Goal: Task Accomplishment & Management: Manage account settings

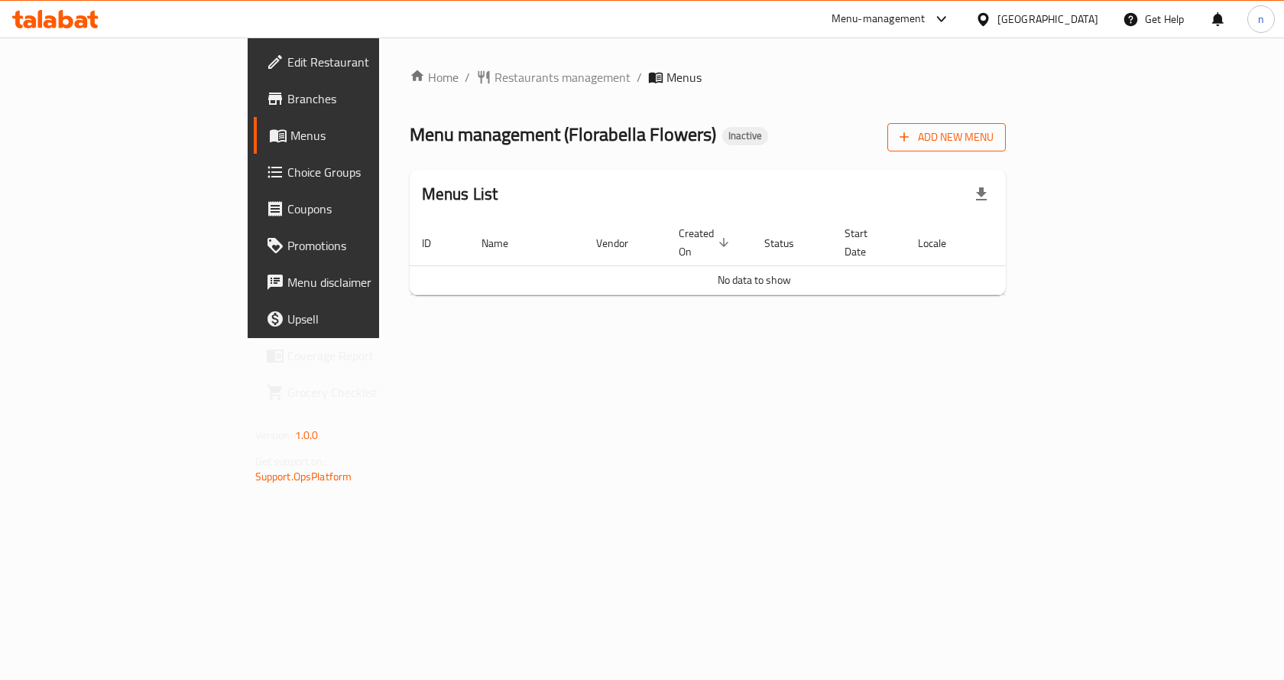
click at [994, 131] on span "Add New Menu" at bounding box center [947, 137] width 94 height 19
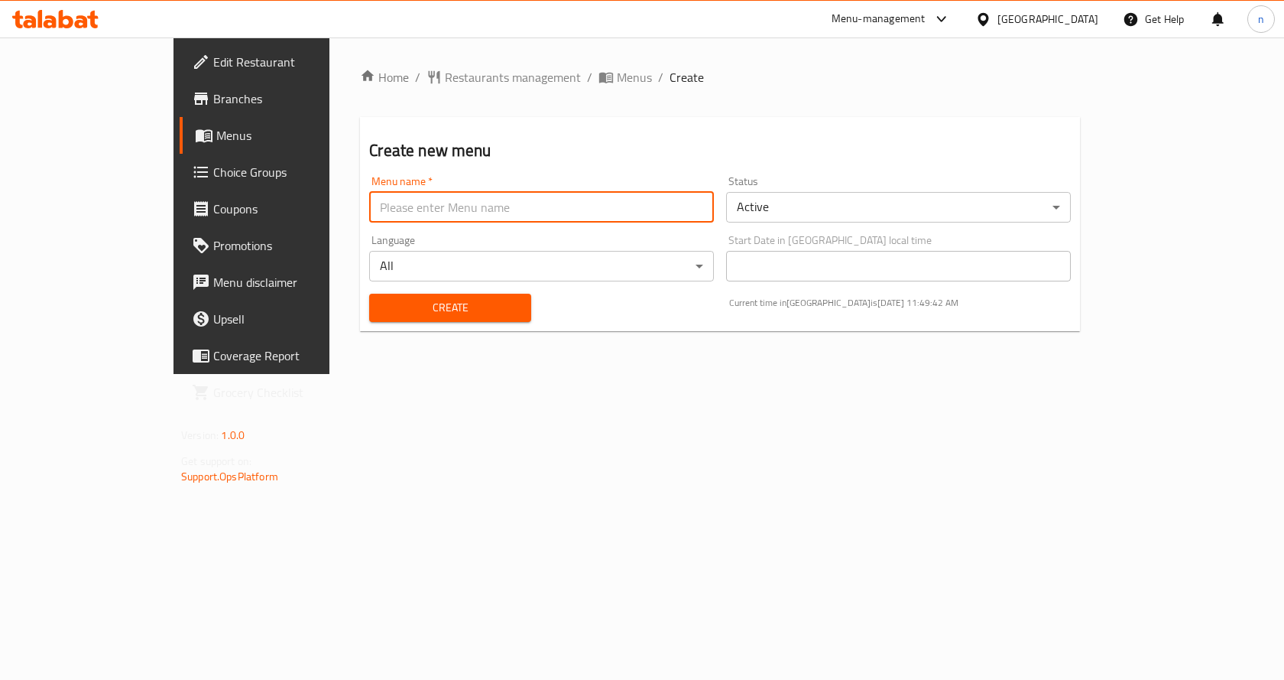
click at [435, 201] on input "text" at bounding box center [541, 207] width 345 height 31
type input "آ"
type input "Nour [DATE]"
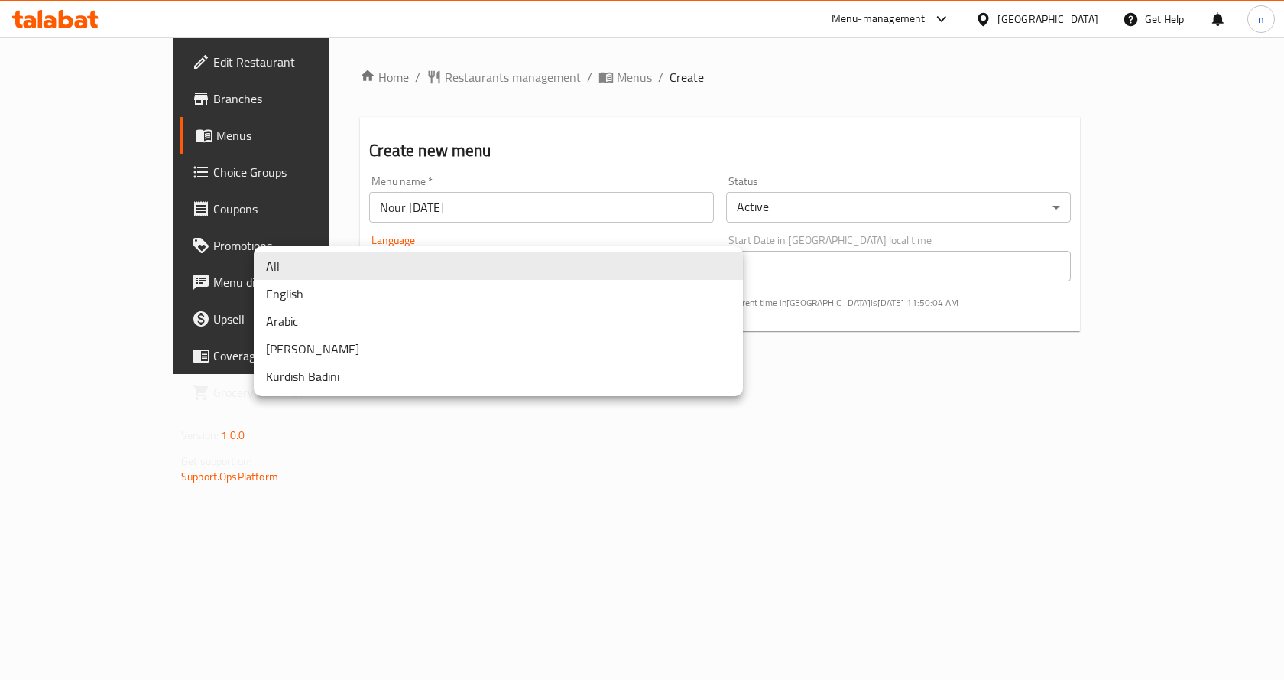
click at [563, 264] on body "​ Menu-management [GEOGRAPHIC_DATA] Get Help n Edit Restaurant Branches Menus C…" at bounding box center [642, 358] width 1284 height 642
click at [545, 175] on div at bounding box center [642, 340] width 1284 height 680
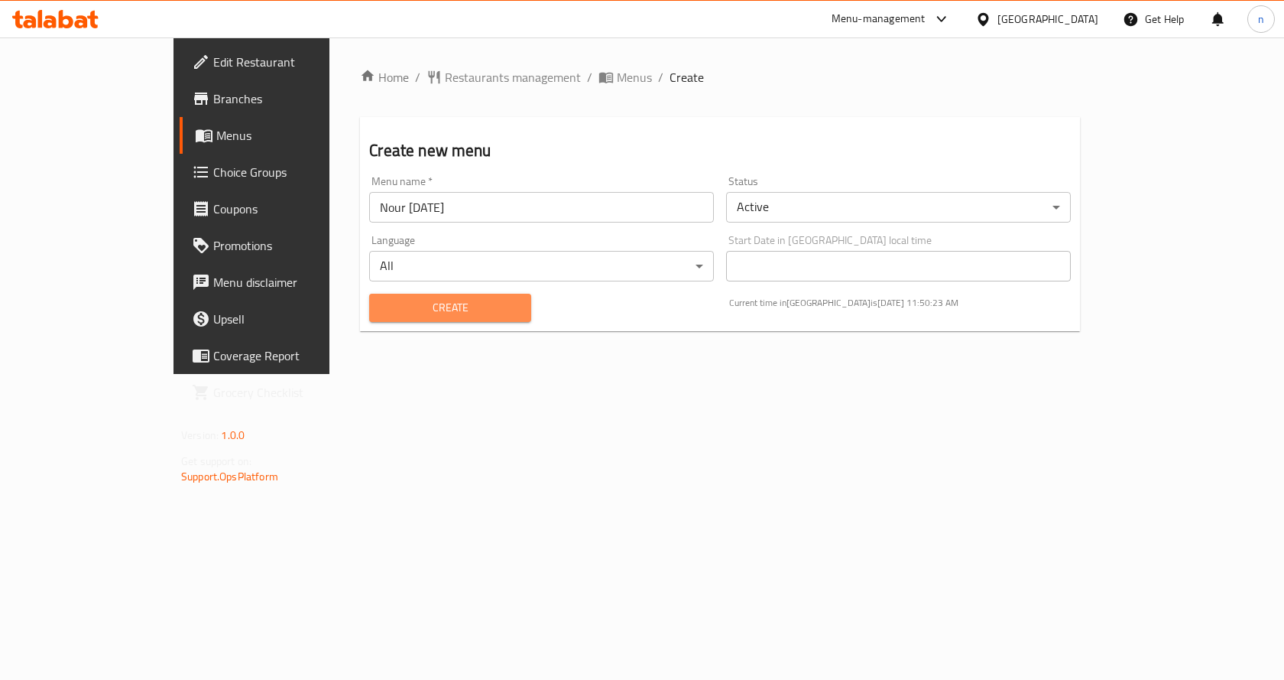
click at [430, 307] on span "Create" at bounding box center [449, 307] width 137 height 19
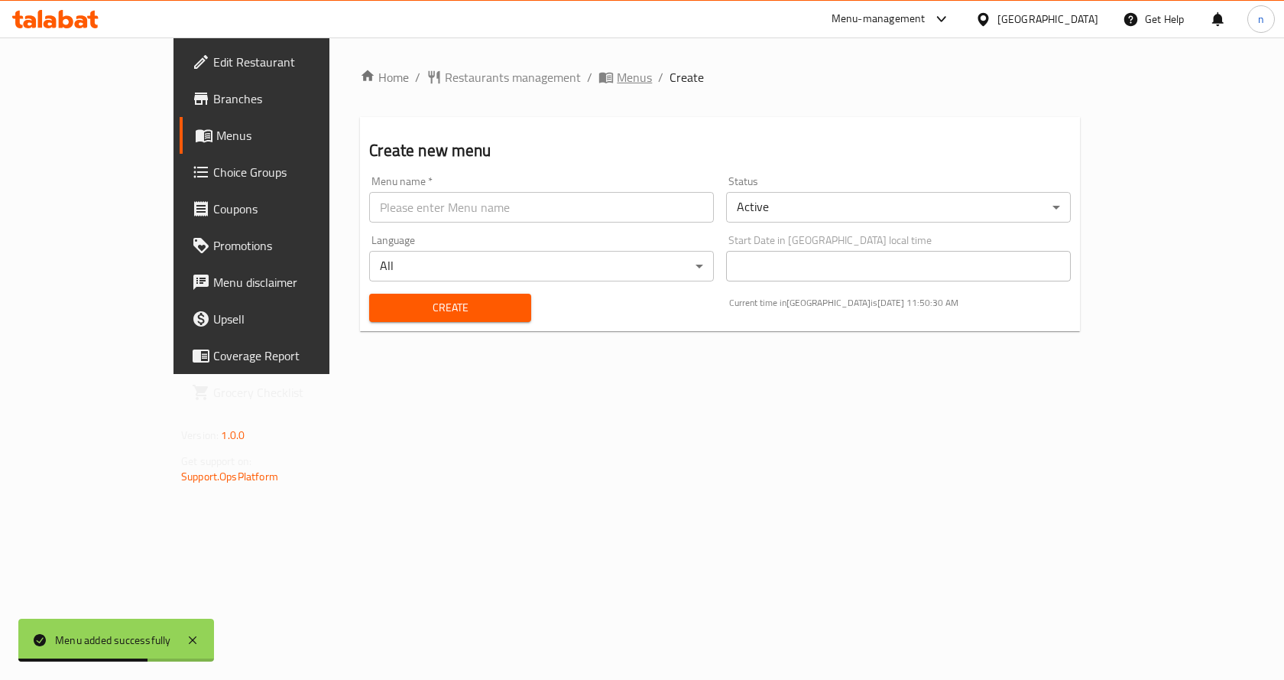
click at [599, 78] on span "breadcrumb" at bounding box center [608, 77] width 18 height 15
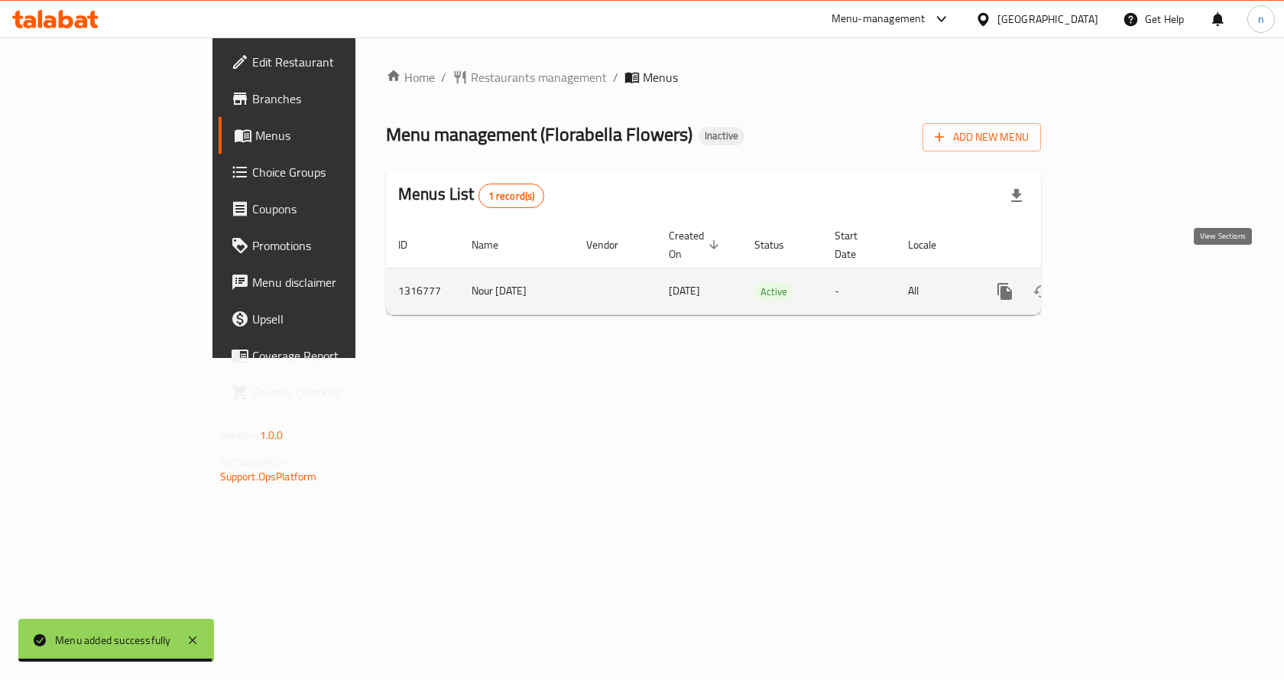
click at [1124, 282] on icon "enhanced table" at bounding box center [1115, 291] width 18 height 18
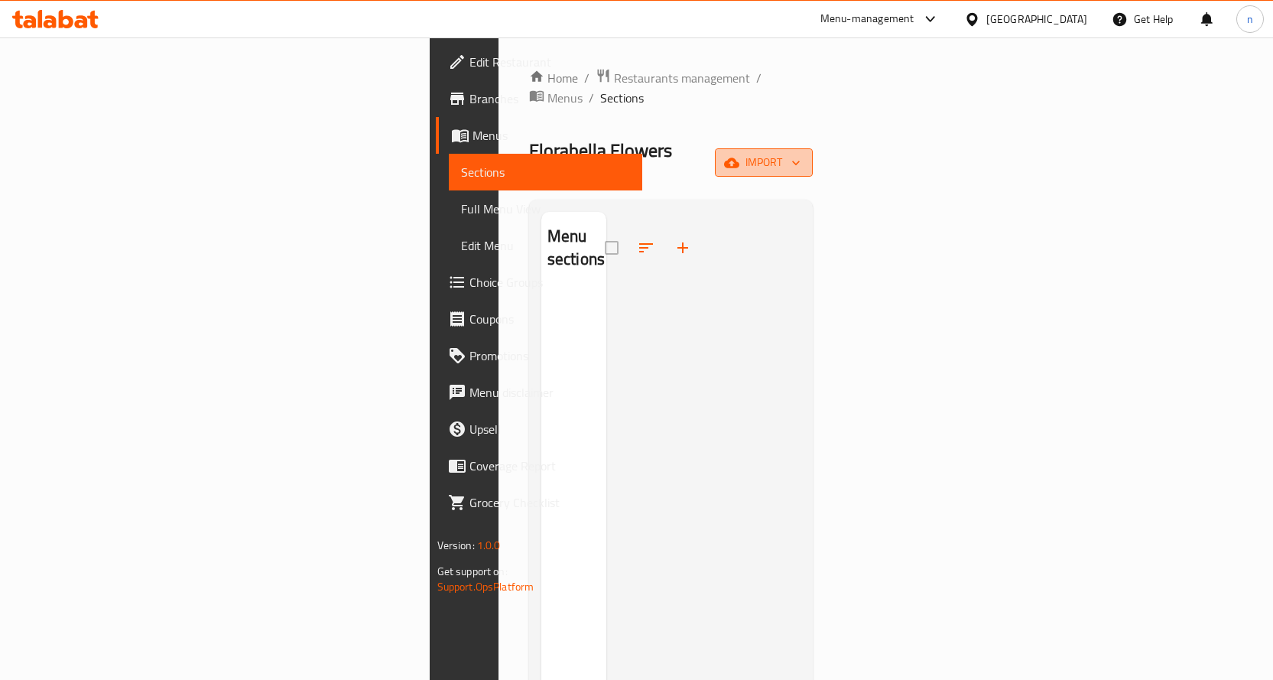
click at [813, 148] on button "import" at bounding box center [764, 162] width 98 height 28
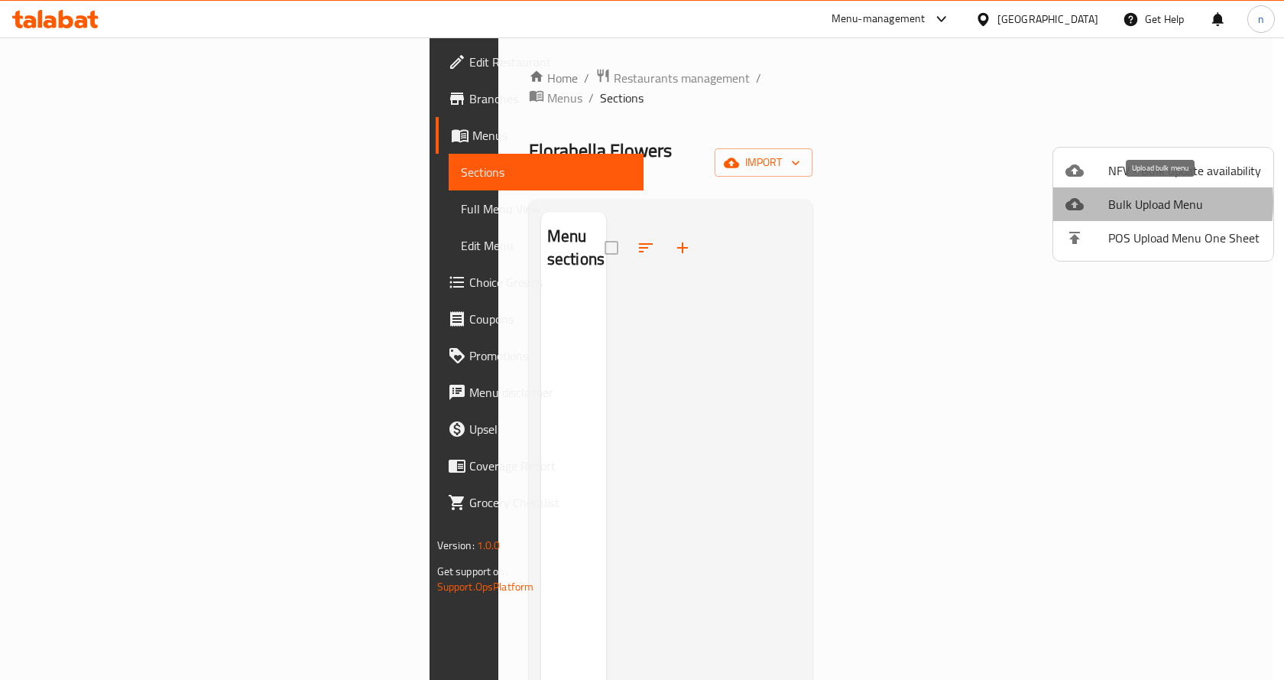
click at [1121, 202] on span "Bulk Upload Menu" at bounding box center [1184, 204] width 153 height 18
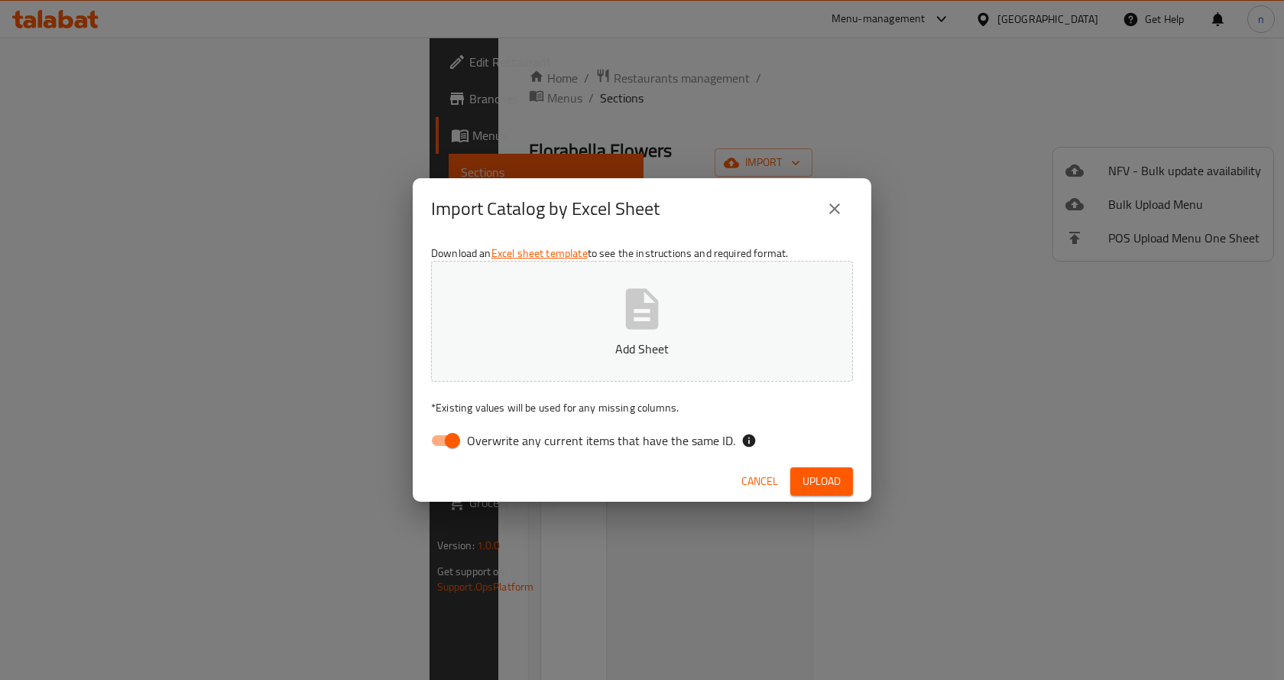
click at [449, 446] on input "Overwrite any current items that have the same ID." at bounding box center [452, 440] width 87 height 29
checkbox input "false"
click at [816, 476] on span "Upload" at bounding box center [822, 481] width 38 height 19
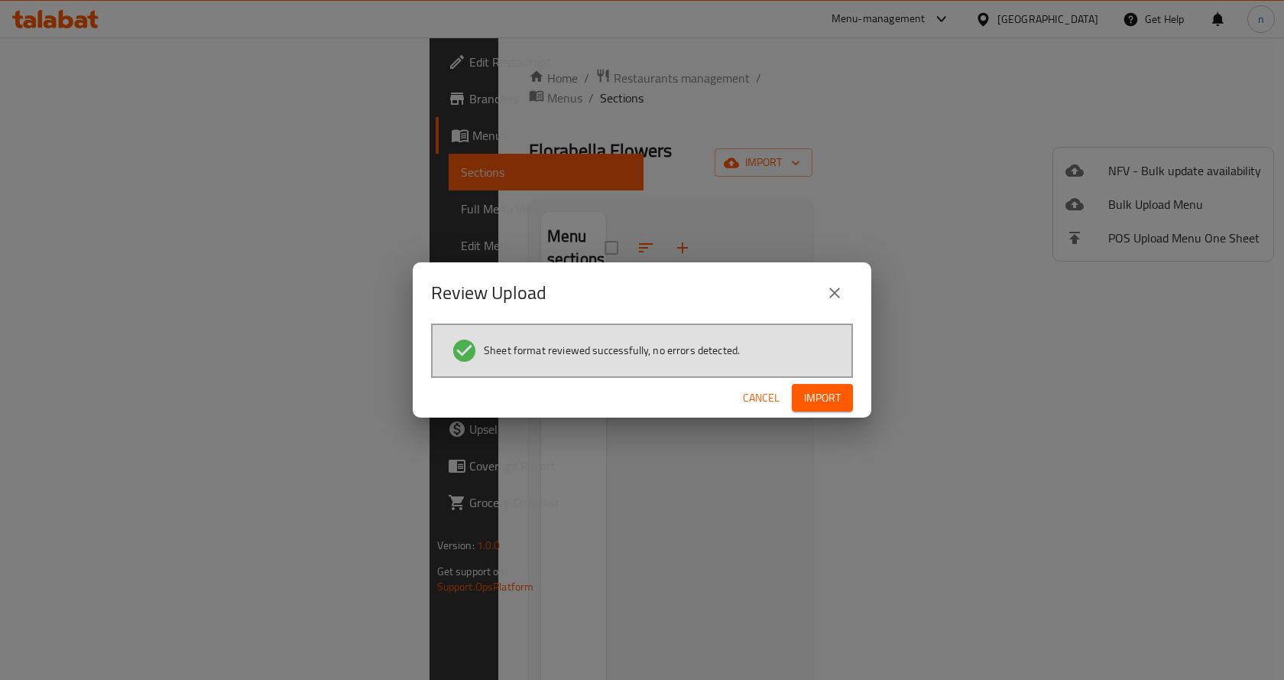
click at [849, 393] on button "Import" at bounding box center [822, 398] width 61 height 28
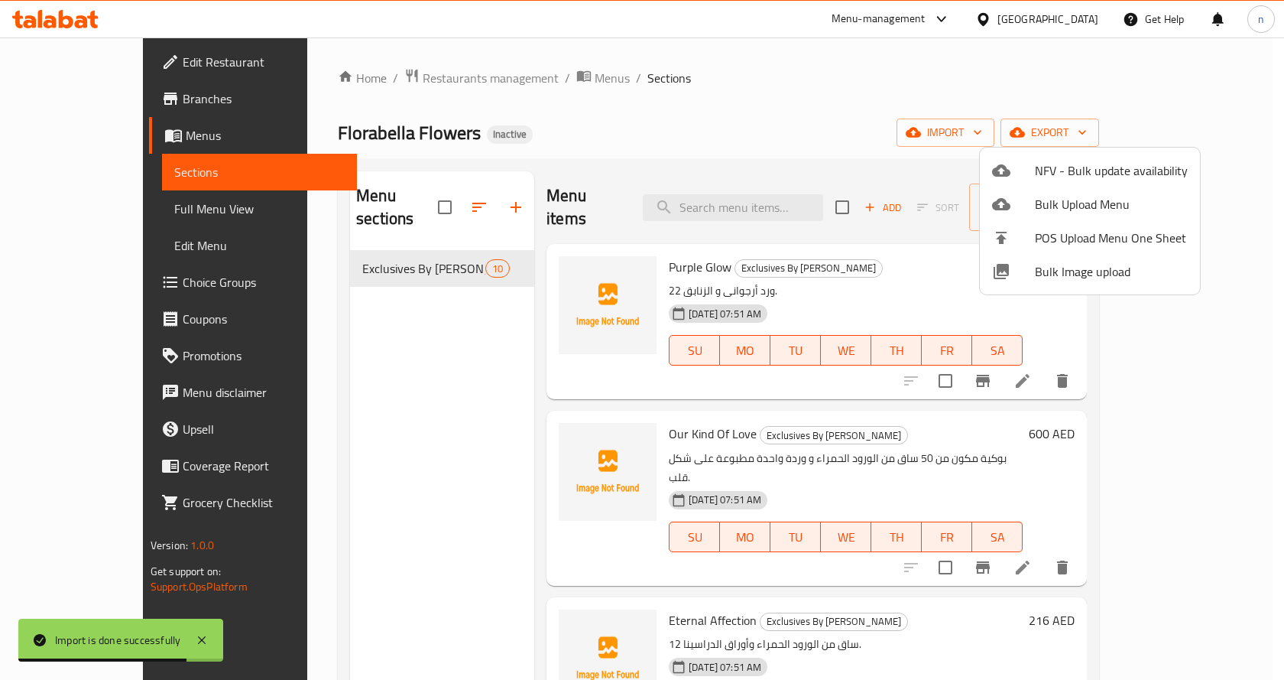
click at [888, 269] on div at bounding box center [642, 340] width 1284 height 680
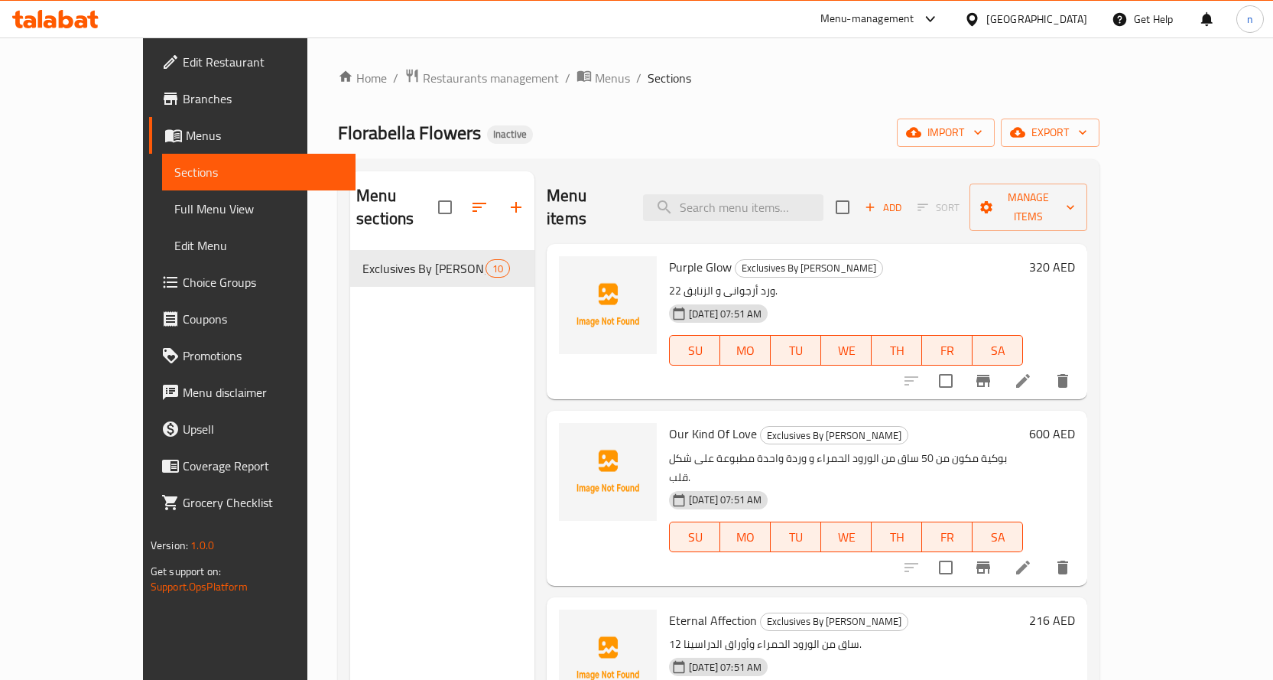
click at [174, 207] on span "Full Menu View" at bounding box center [258, 209] width 169 height 18
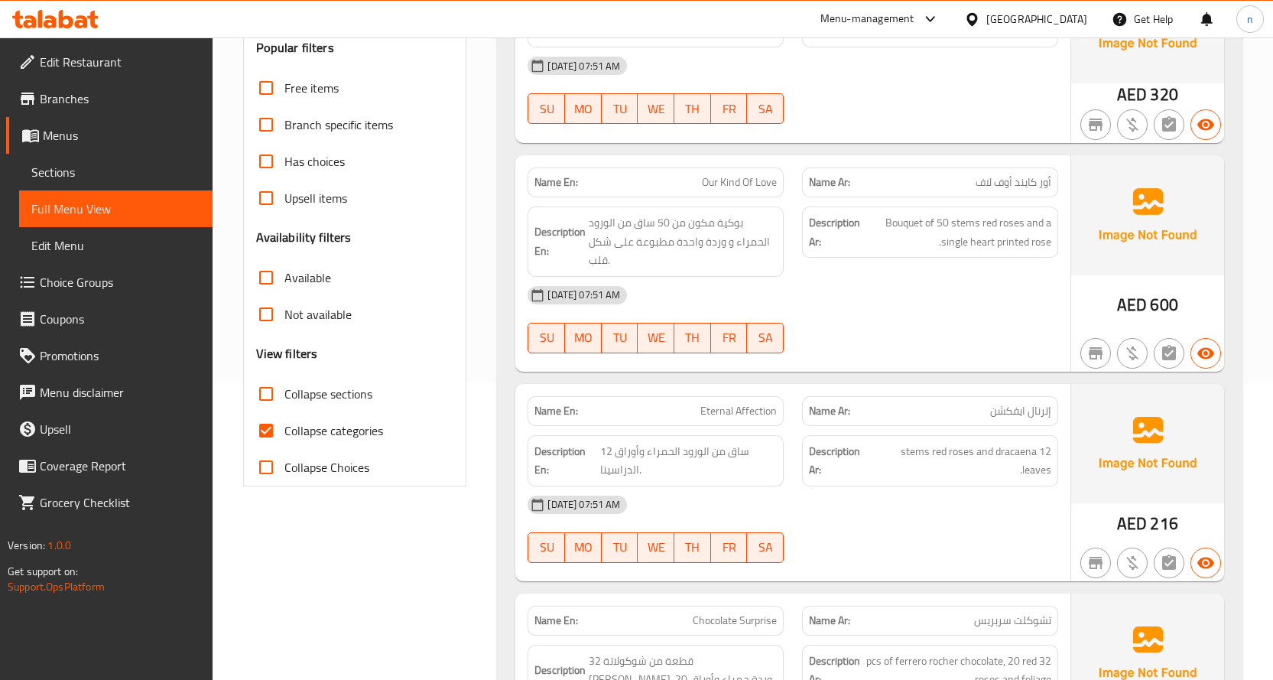
scroll to position [306, 0]
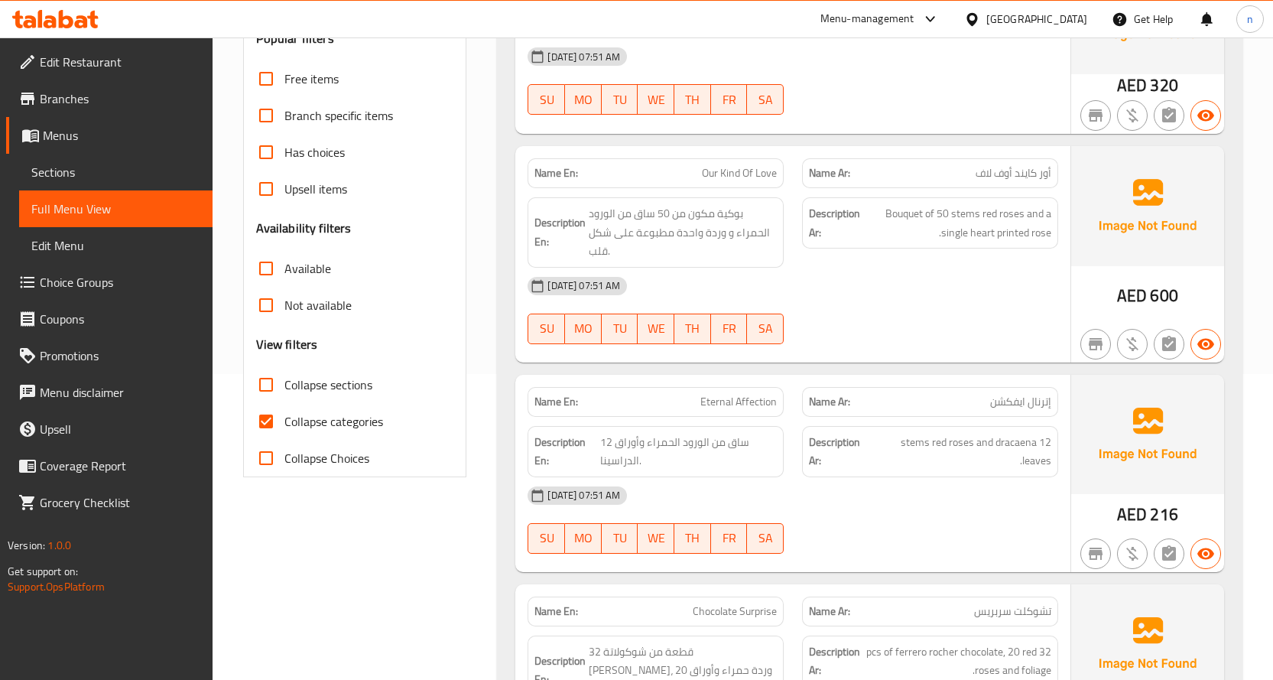
click at [277, 426] on input "Collapse categories" at bounding box center [266, 421] width 37 height 37
checkbox input "false"
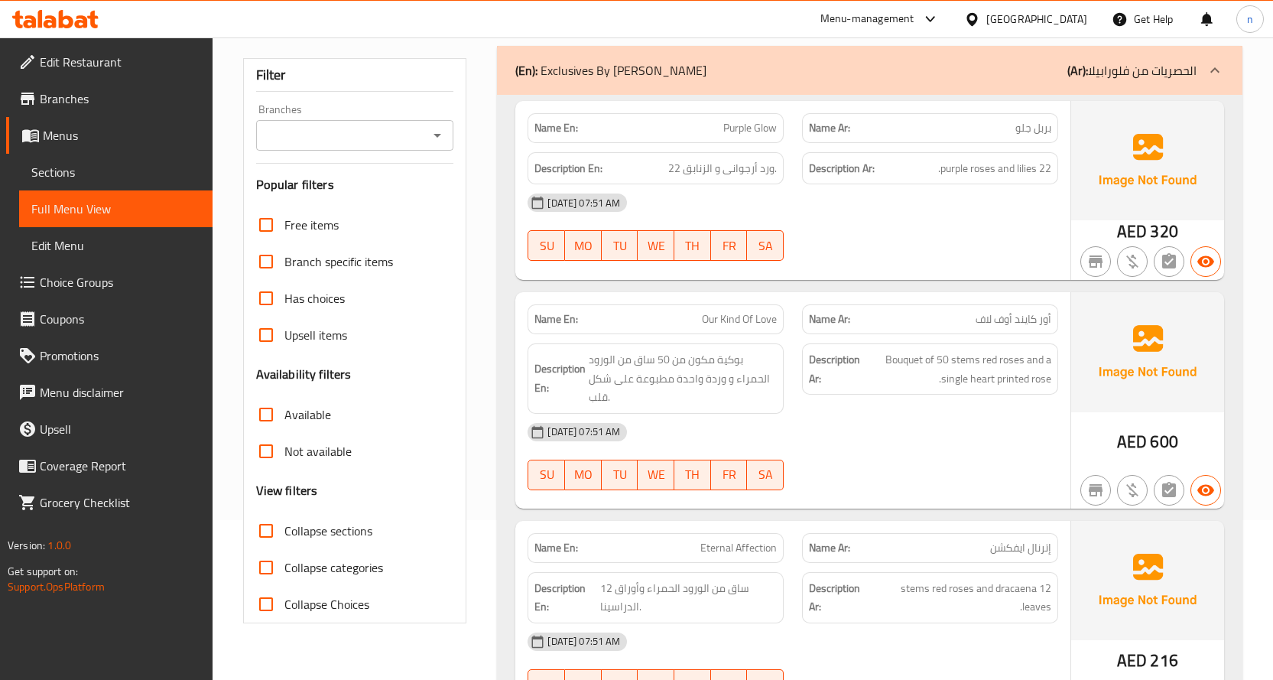
scroll to position [0, 0]
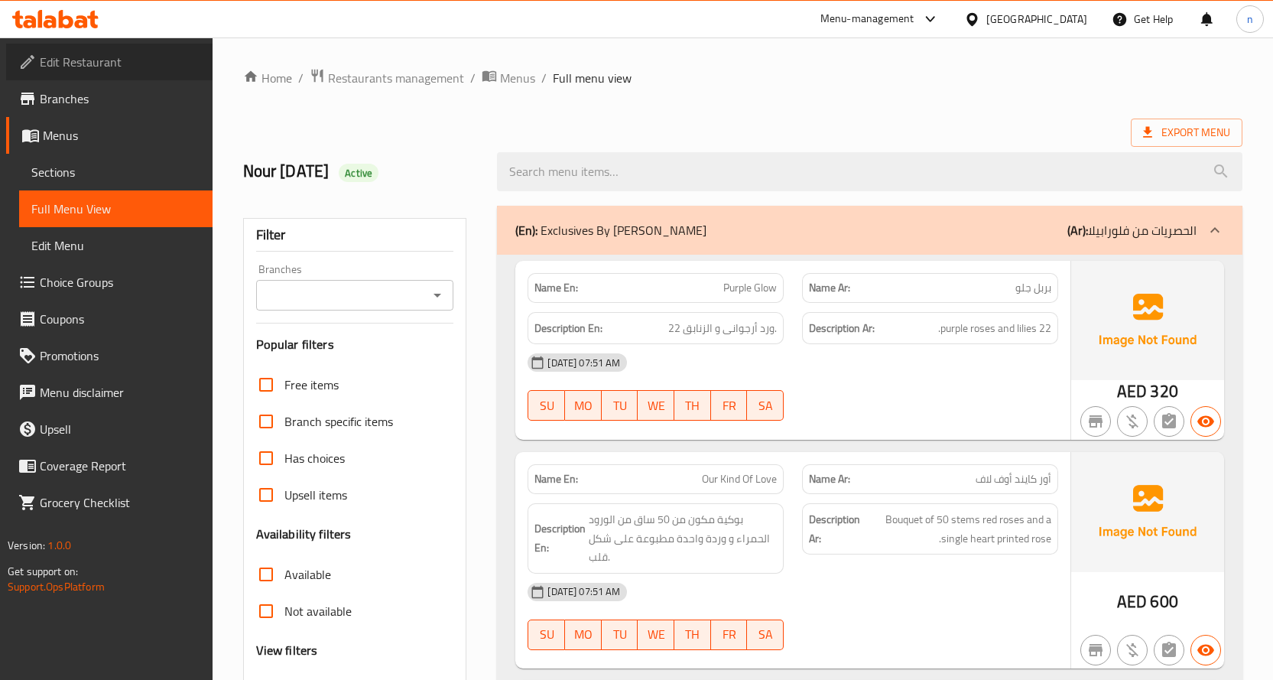
click at [73, 64] on span "Edit Restaurant" at bounding box center [120, 62] width 161 height 18
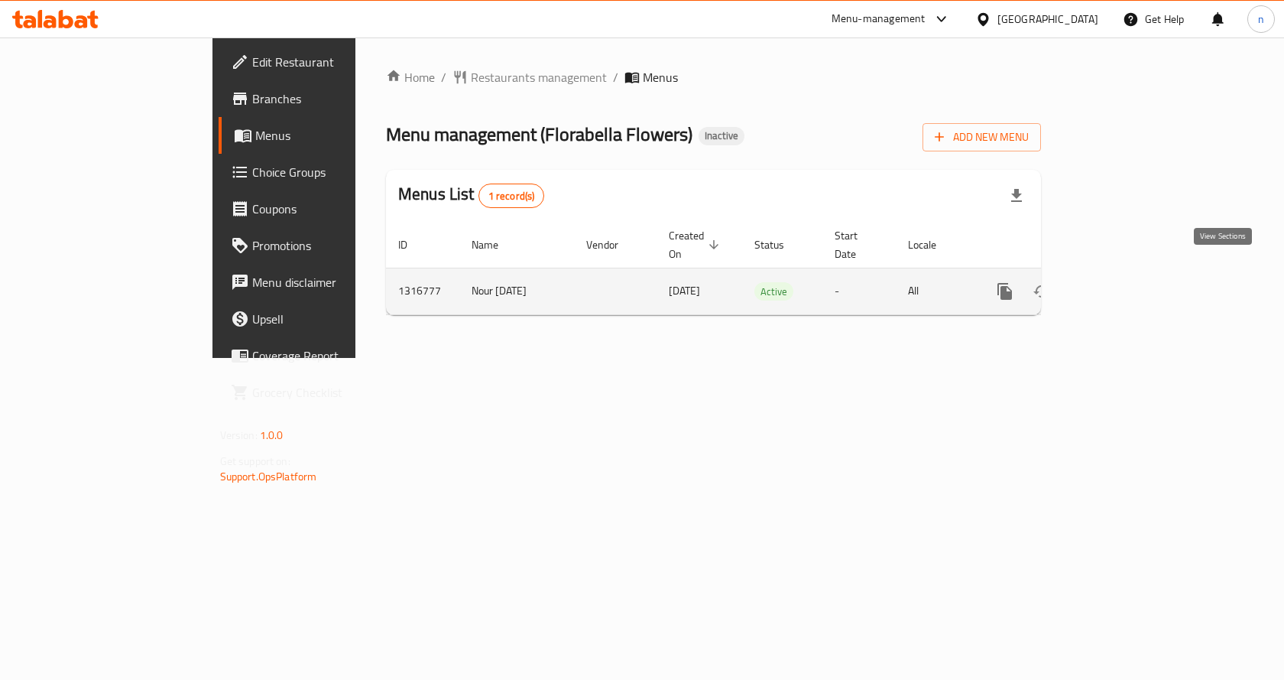
click at [1124, 282] on icon "enhanced table" at bounding box center [1115, 291] width 18 height 18
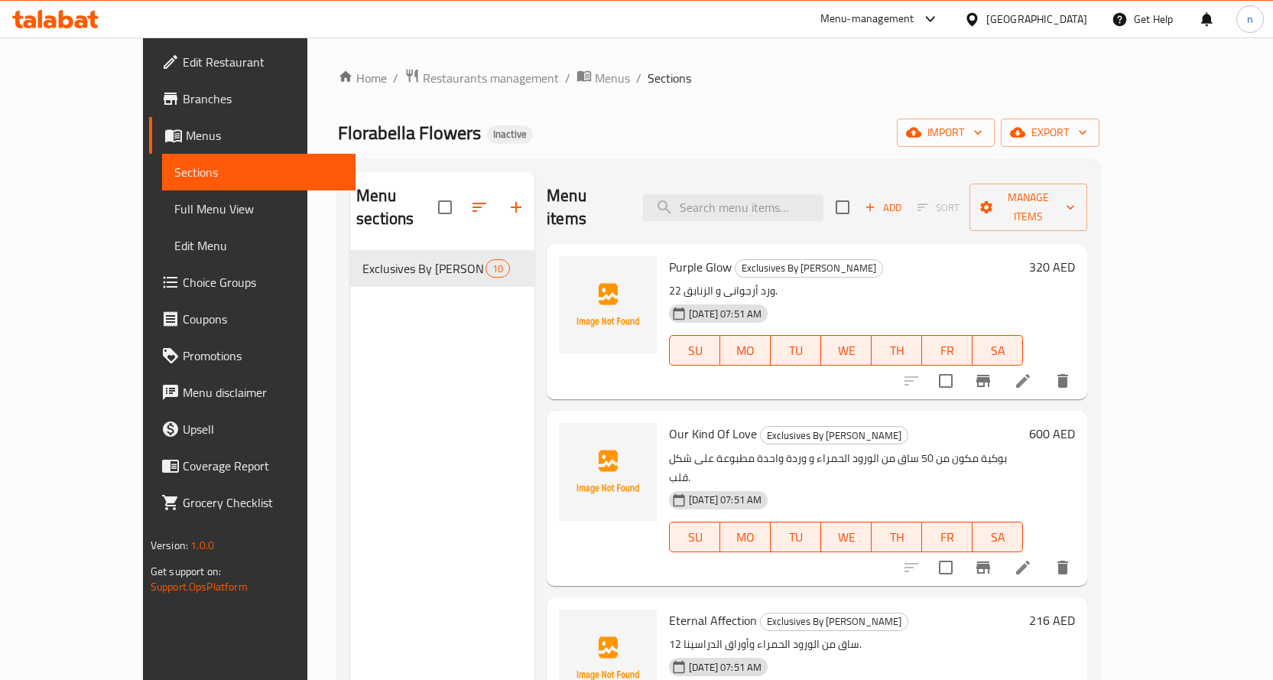
click at [687, 160] on div "Menu sections Exclusives By Florabella 10 Menu items Add Sort Manage items Purp…" at bounding box center [718, 511] width 761 height 704
click at [595, 84] on span "Menus" at bounding box center [612, 78] width 35 height 18
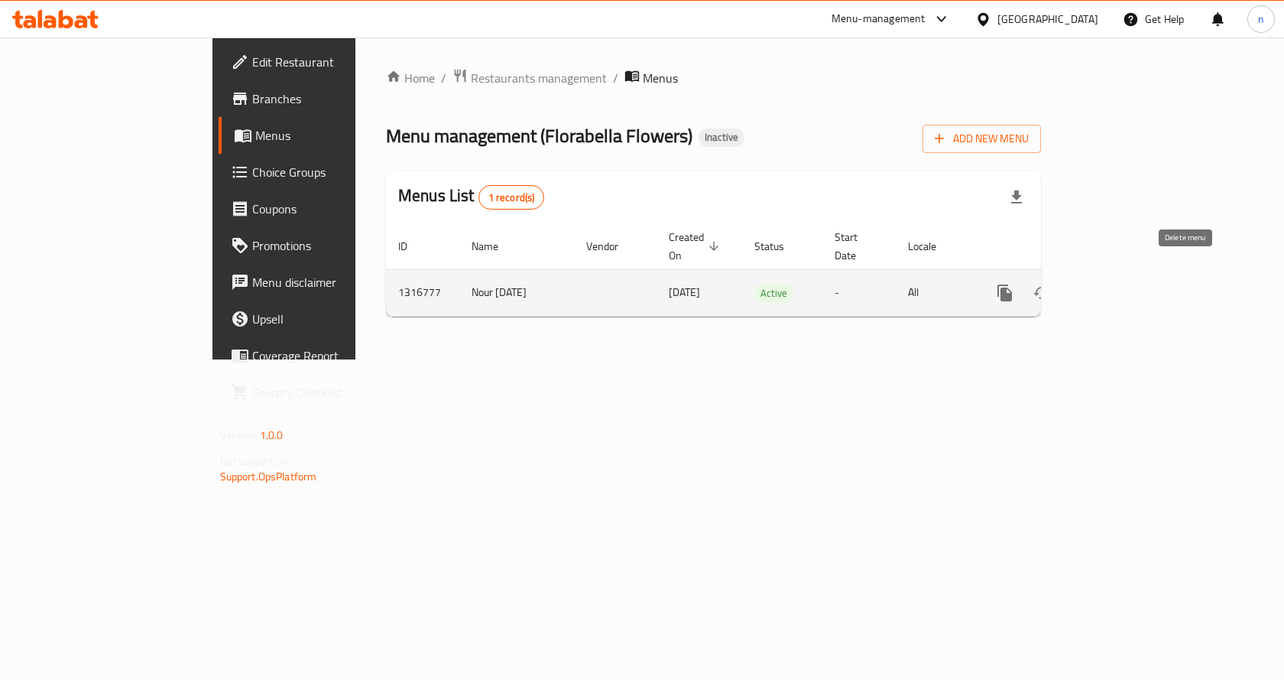
click at [1084, 286] on icon "enhanced table" at bounding box center [1078, 293] width 11 height 14
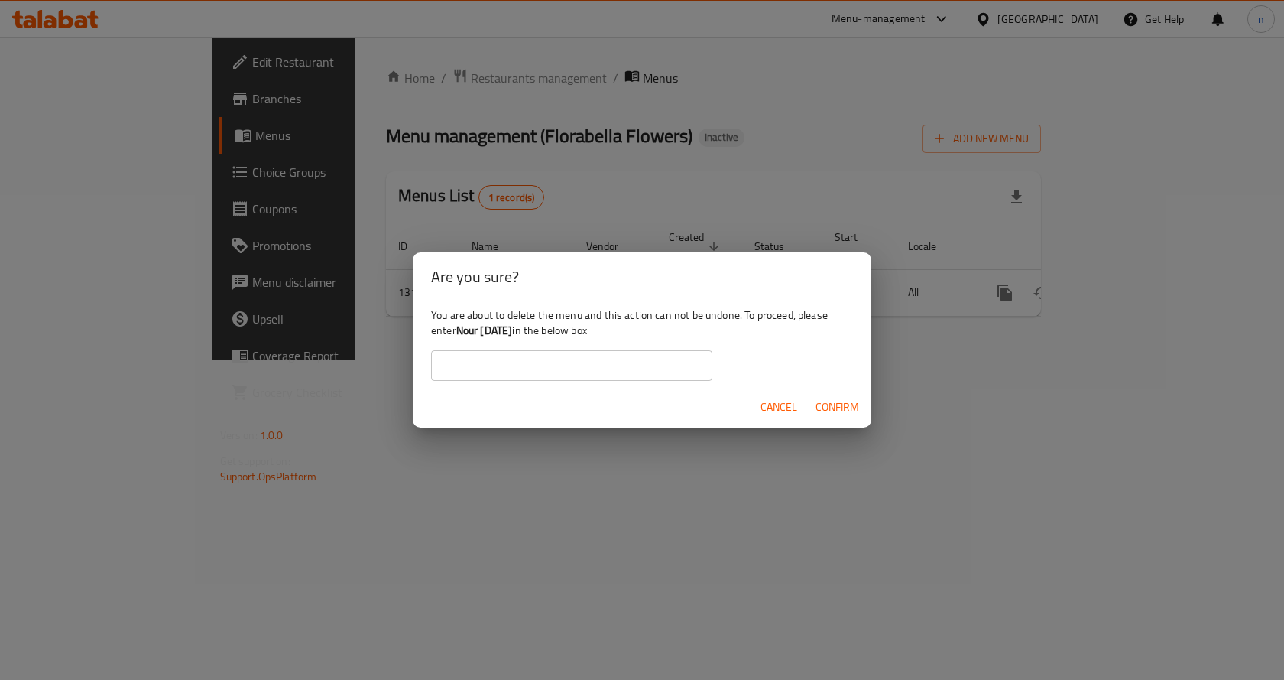
click at [782, 411] on span "Cancel" at bounding box center [779, 407] width 37 height 19
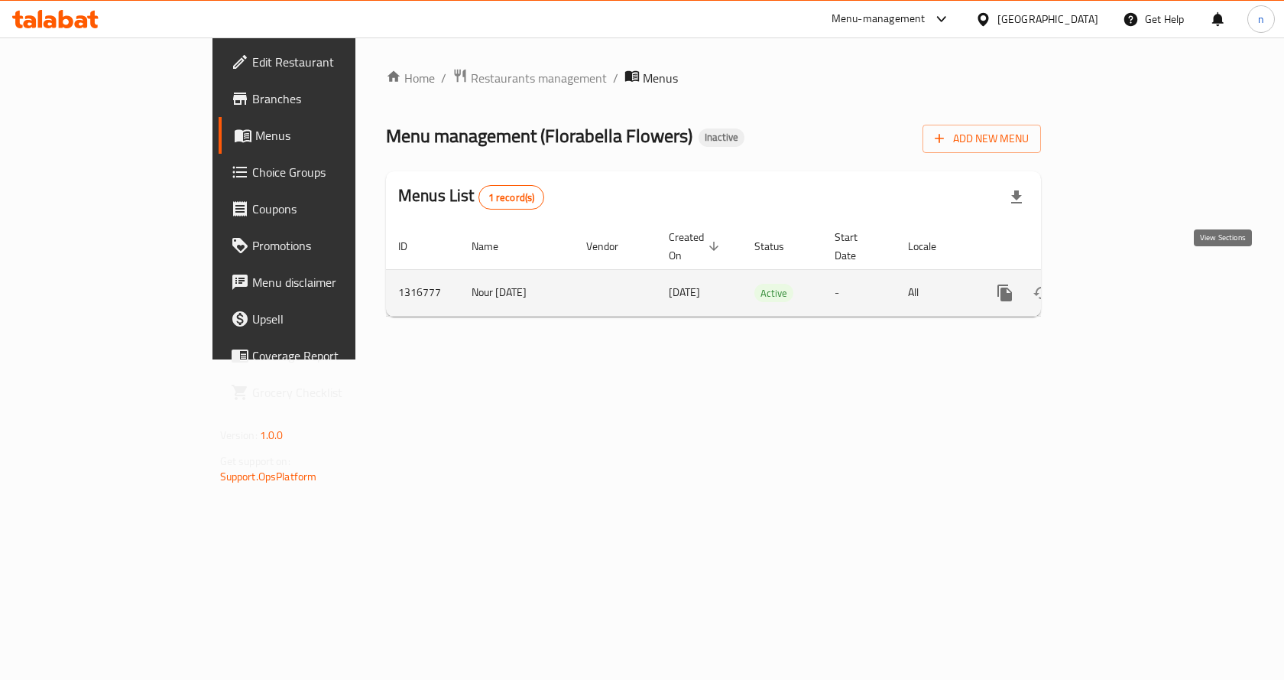
click at [1134, 274] on link "enhanced table" at bounding box center [1115, 292] width 37 height 37
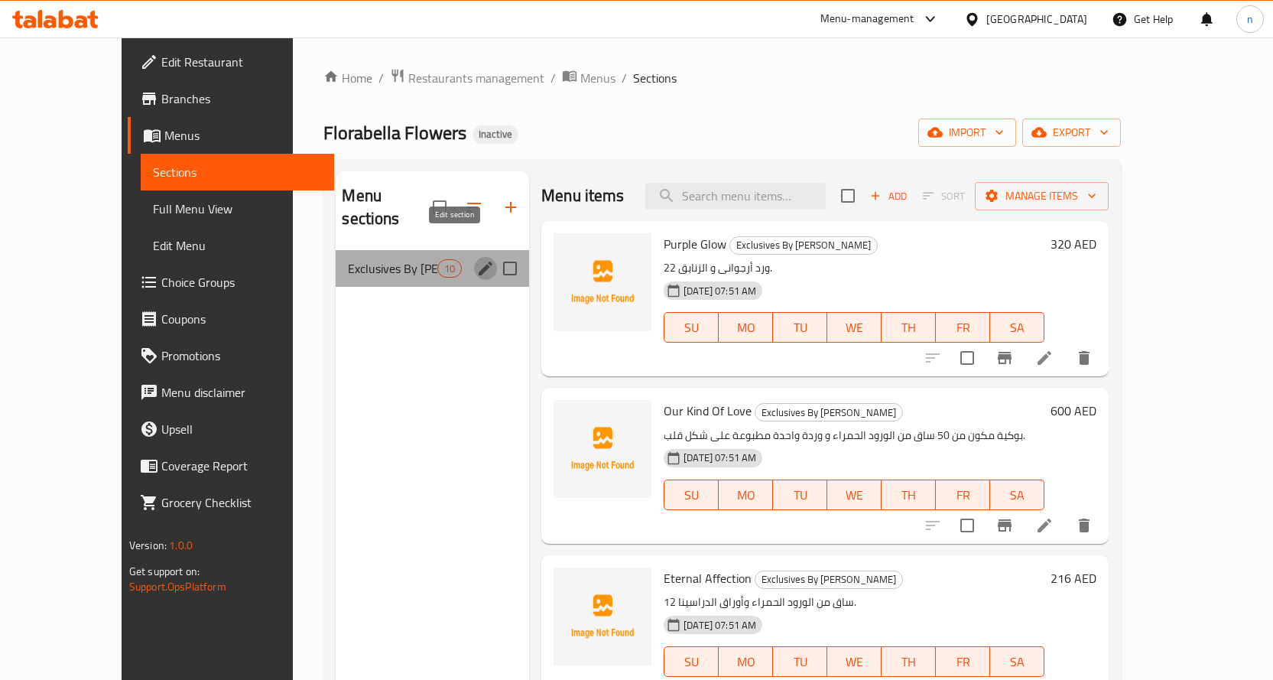
click at [476, 259] on icon "edit" at bounding box center [485, 268] width 18 height 18
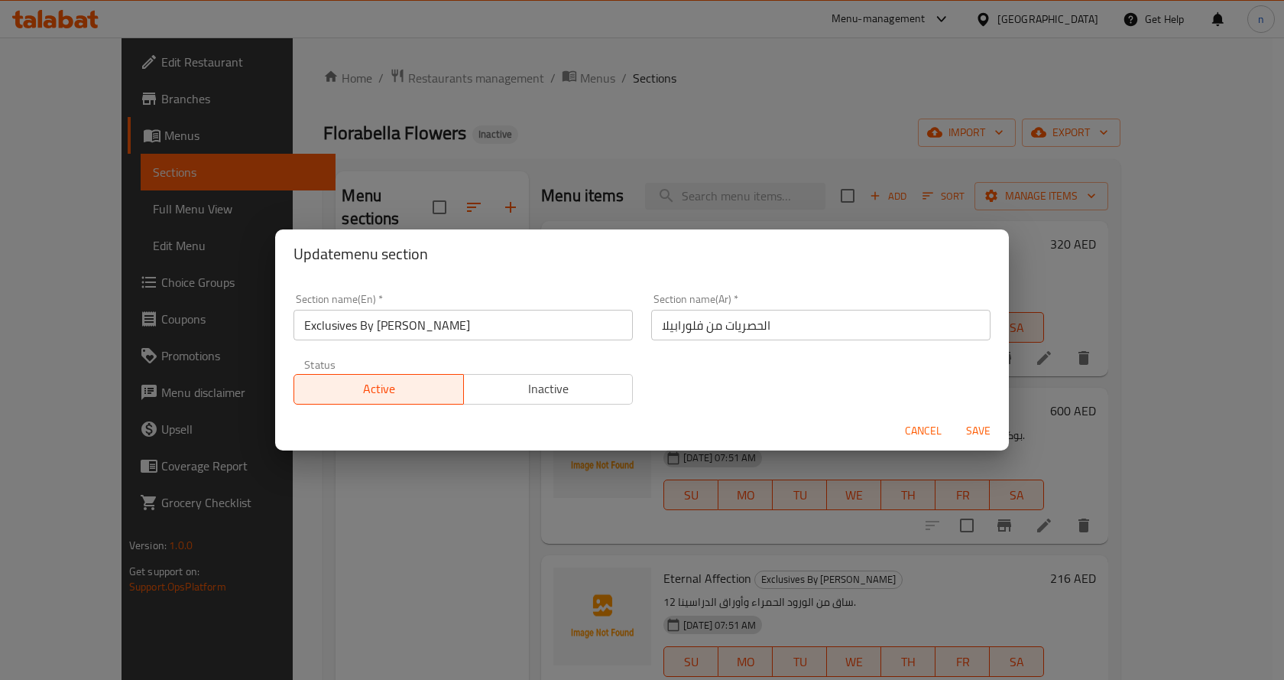
drag, startPoint x: 922, startPoint y: 423, endPoint x: 677, endPoint y: 390, distance: 246.9
click at [922, 424] on span "Cancel" at bounding box center [923, 430] width 37 height 19
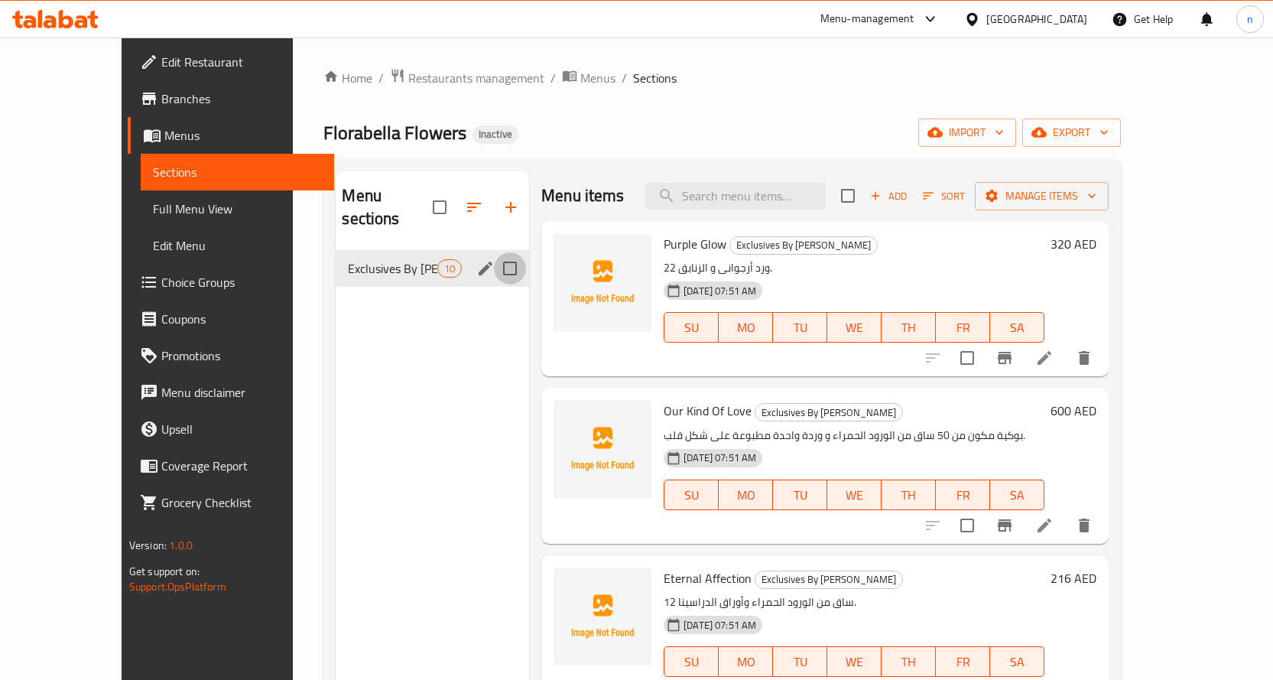
click at [494, 252] on input "Menu sections" at bounding box center [510, 268] width 32 height 32
checkbox input "true"
click at [432, 198] on icon "button" at bounding box center [441, 207] width 18 height 18
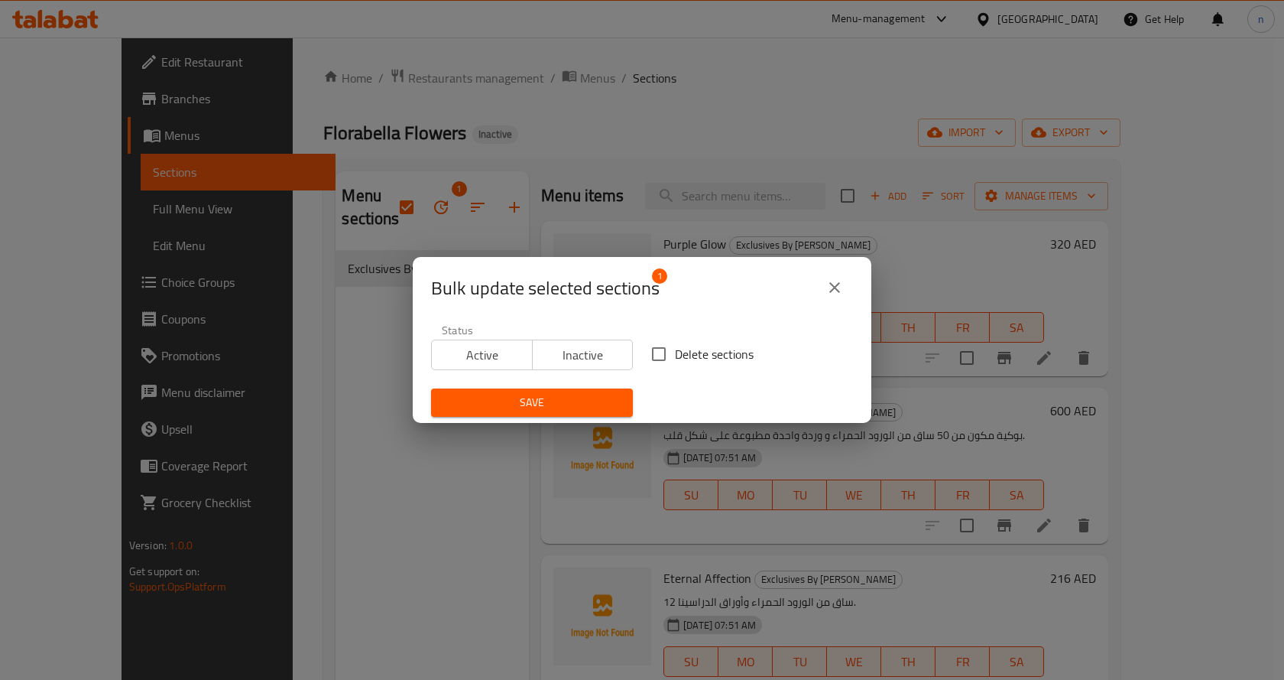
drag, startPoint x: 738, startPoint y: 347, endPoint x: 629, endPoint y: 386, distance: 116.1
click at [736, 349] on span "Delete sections" at bounding box center [714, 354] width 79 height 18
click at [675, 349] on input "Delete sections" at bounding box center [659, 354] width 32 height 32
checkbox input "true"
click at [557, 406] on span "Save" at bounding box center [531, 402] width 177 height 19
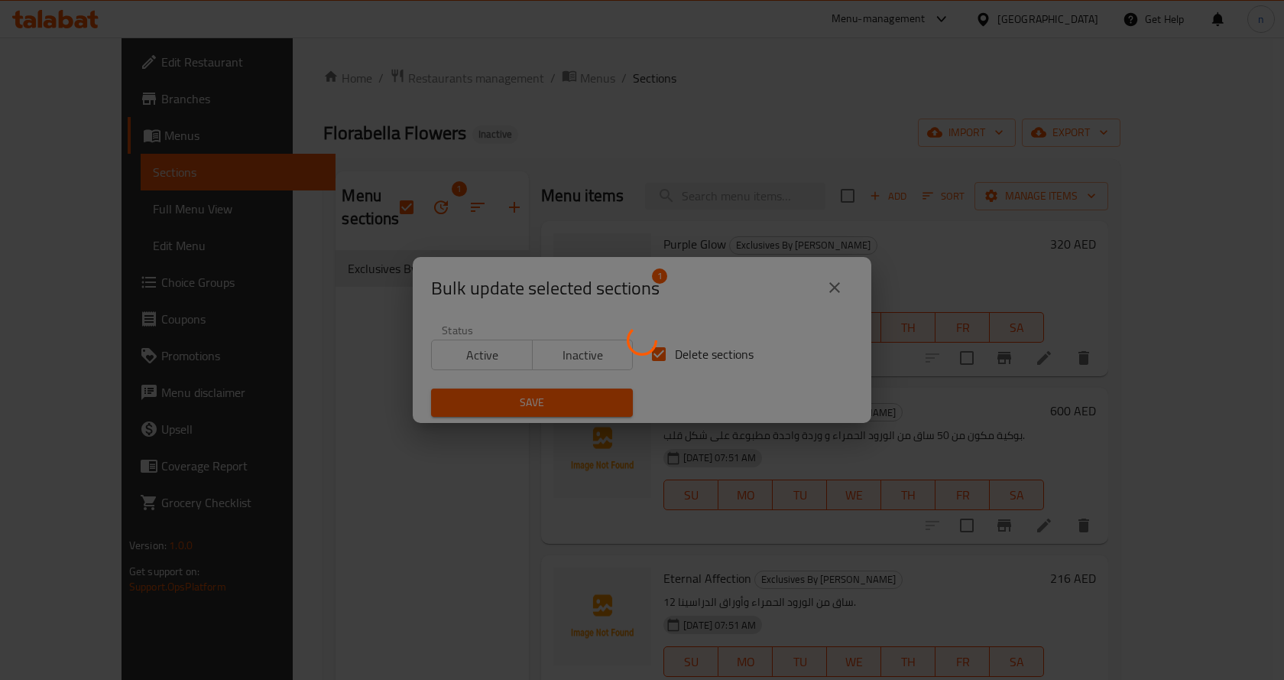
checkbox input "false"
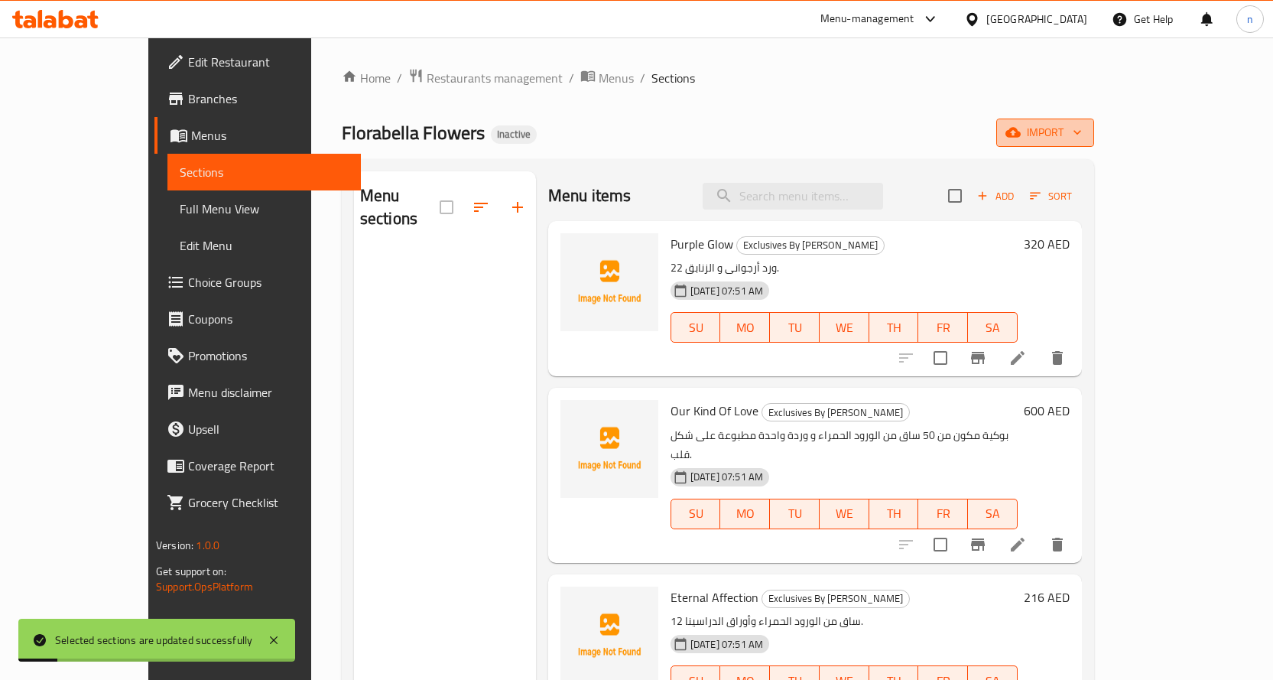
click at [1082, 138] on span "import" at bounding box center [1044, 132] width 73 height 19
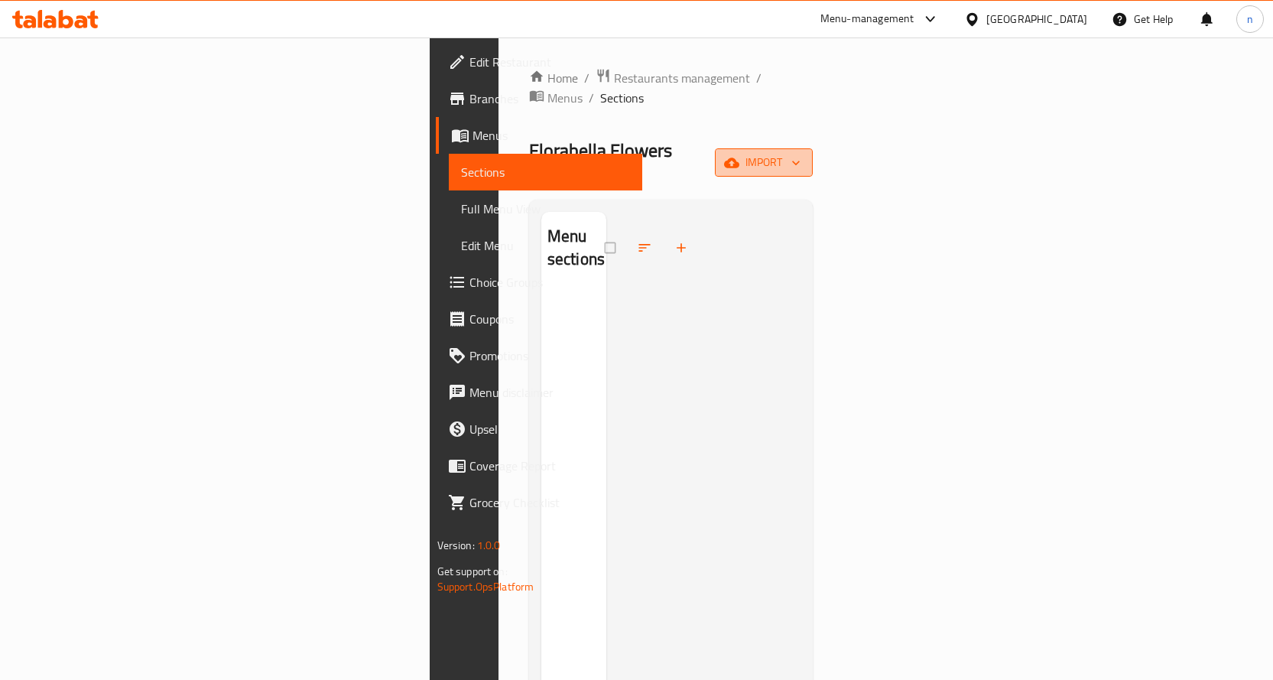
click at [800, 153] on span "import" at bounding box center [763, 162] width 73 height 19
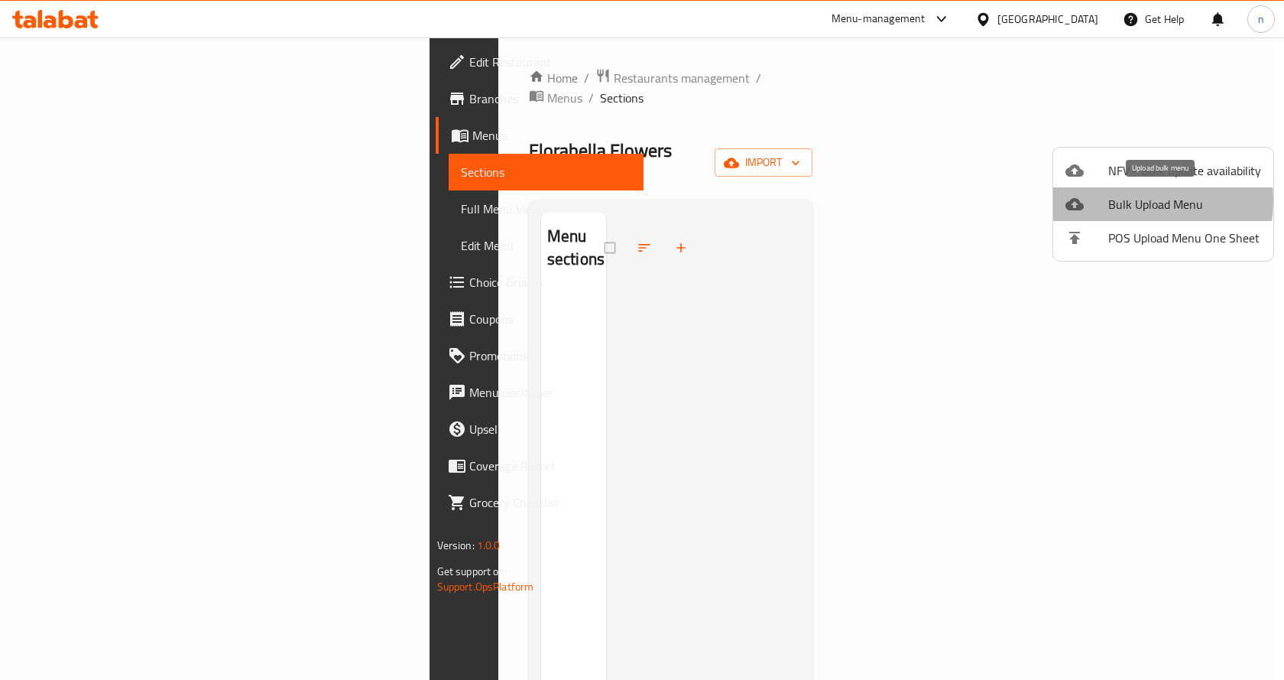
click at [1121, 200] on span "Bulk Upload Menu" at bounding box center [1184, 204] width 153 height 18
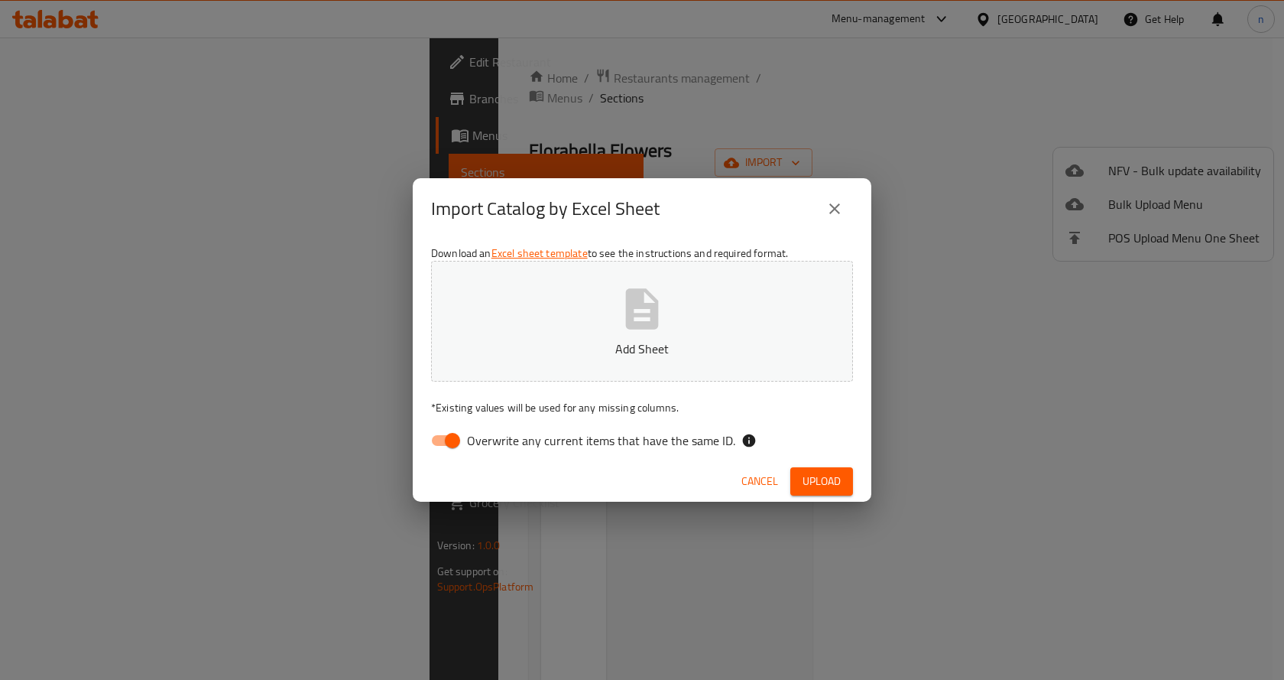
click at [447, 433] on input "Overwrite any current items that have the same ID." at bounding box center [452, 440] width 87 height 29
checkbox input "false"
click at [839, 484] on span "Upload" at bounding box center [822, 481] width 38 height 19
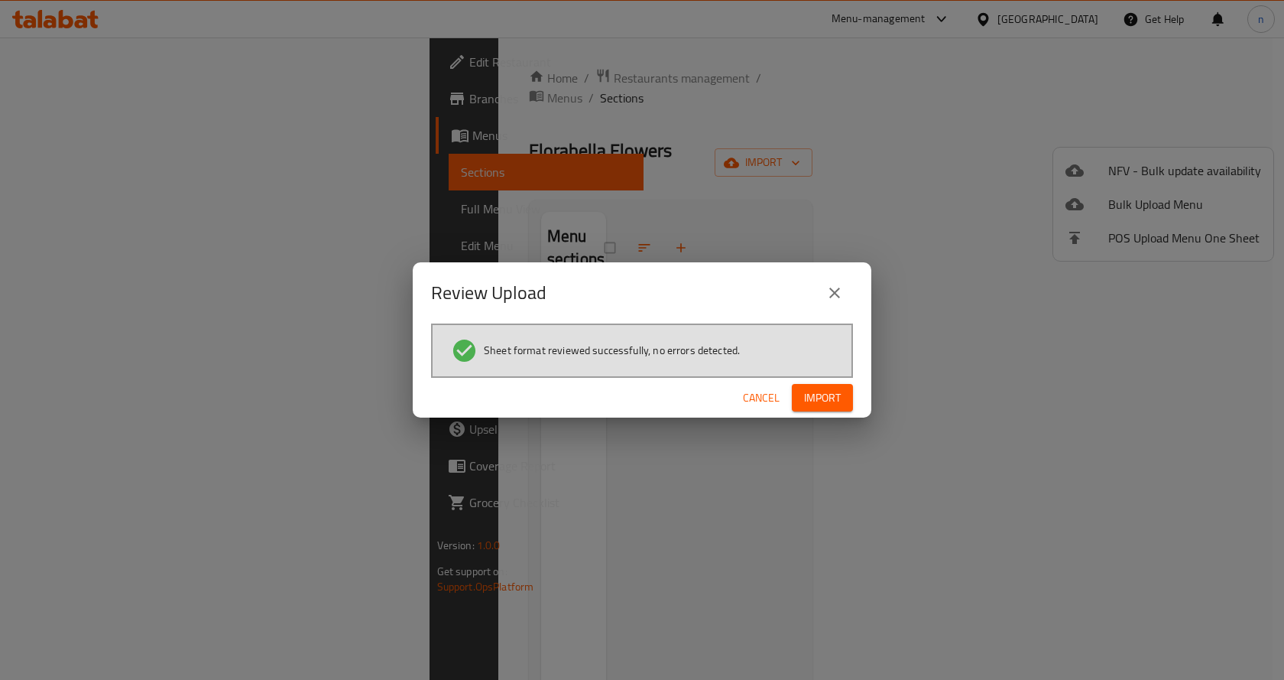
click at [825, 407] on span "Import" at bounding box center [822, 397] width 37 height 19
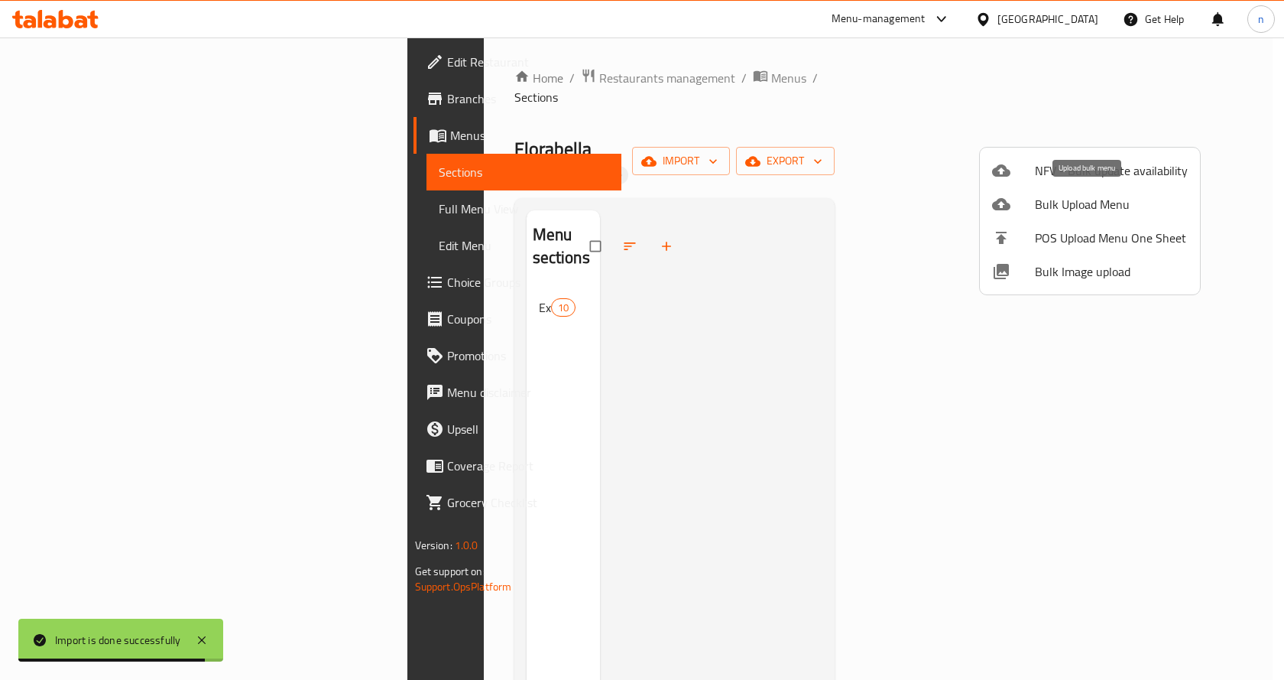
click at [1077, 200] on span "Bulk Upload Menu" at bounding box center [1111, 204] width 153 height 18
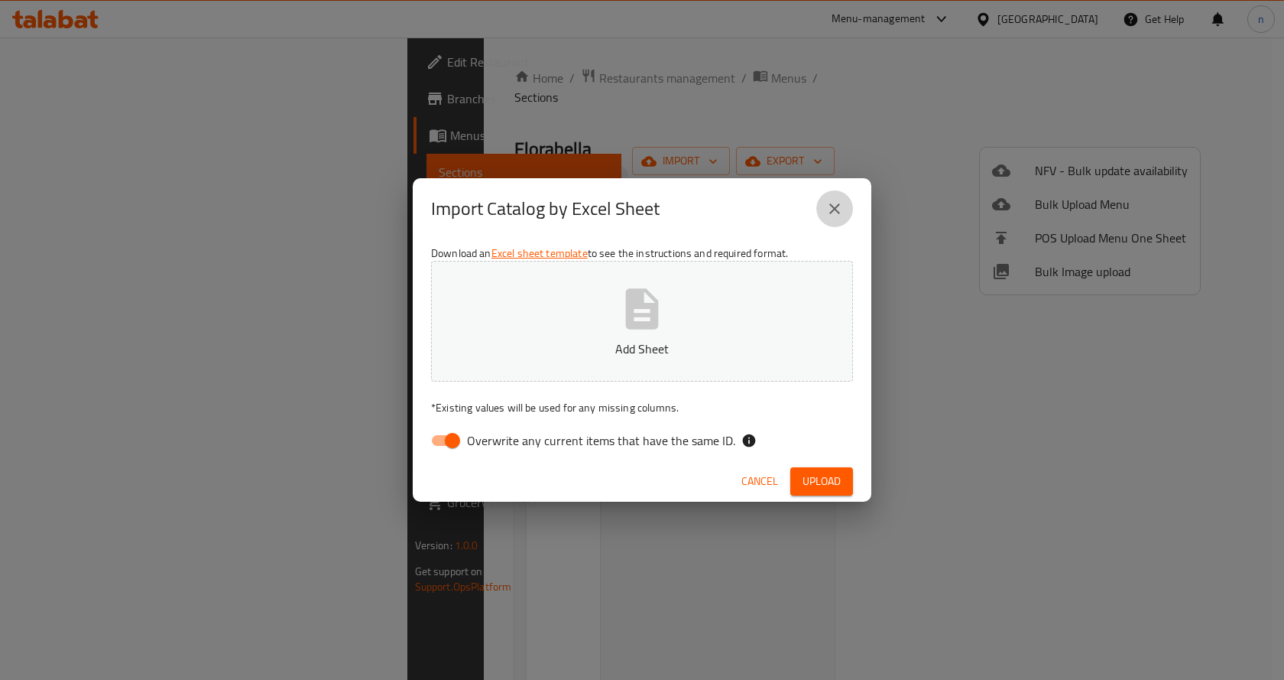
click at [823, 209] on button "close" at bounding box center [834, 208] width 37 height 37
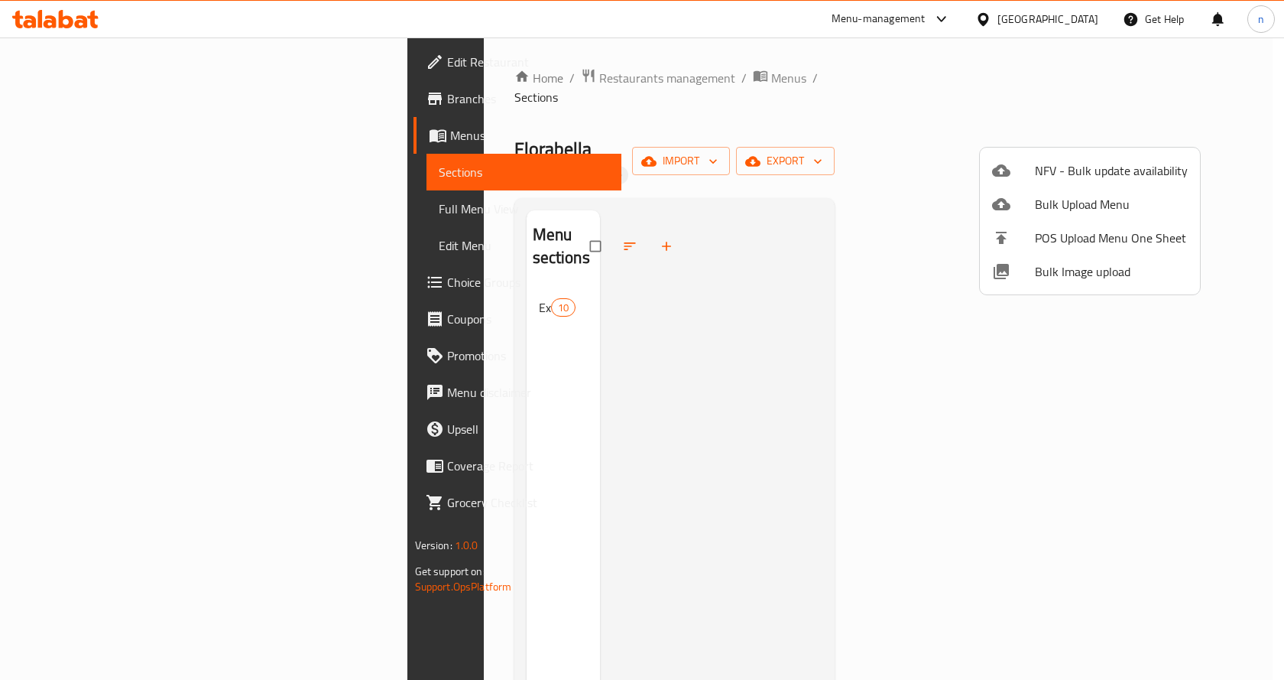
click at [505, 77] on div at bounding box center [642, 340] width 1284 height 680
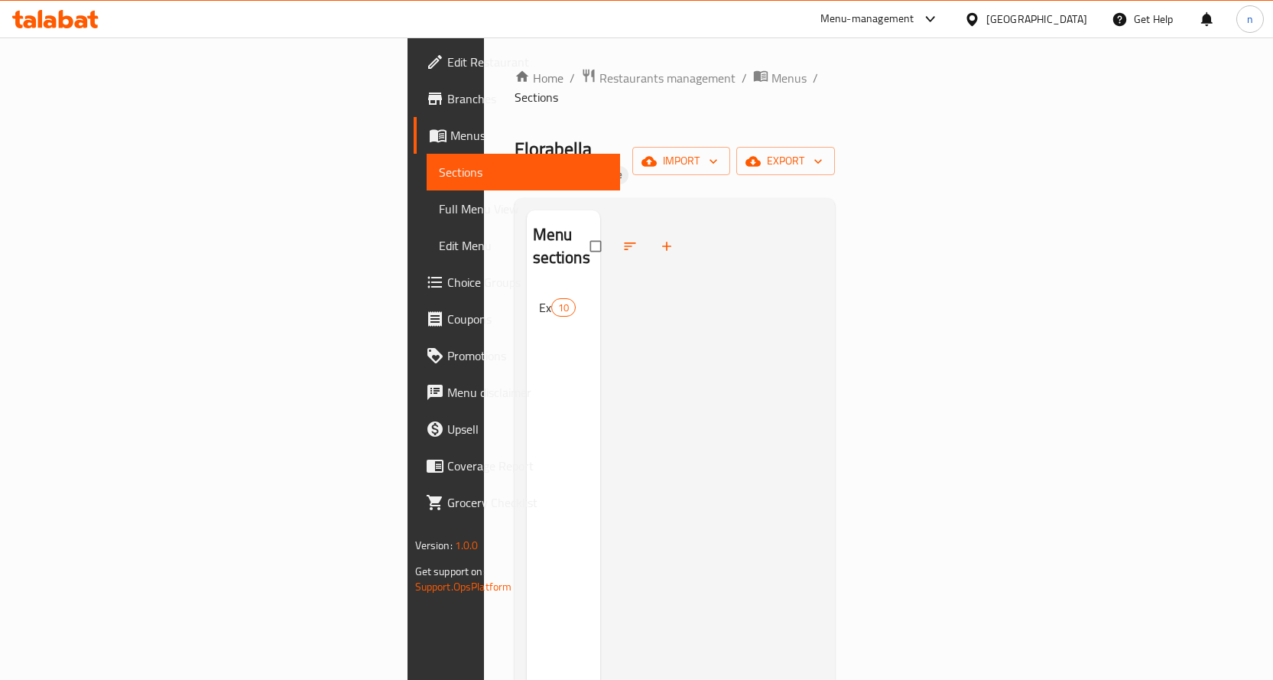
click at [771, 77] on span "Menus" at bounding box center [788, 78] width 35 height 18
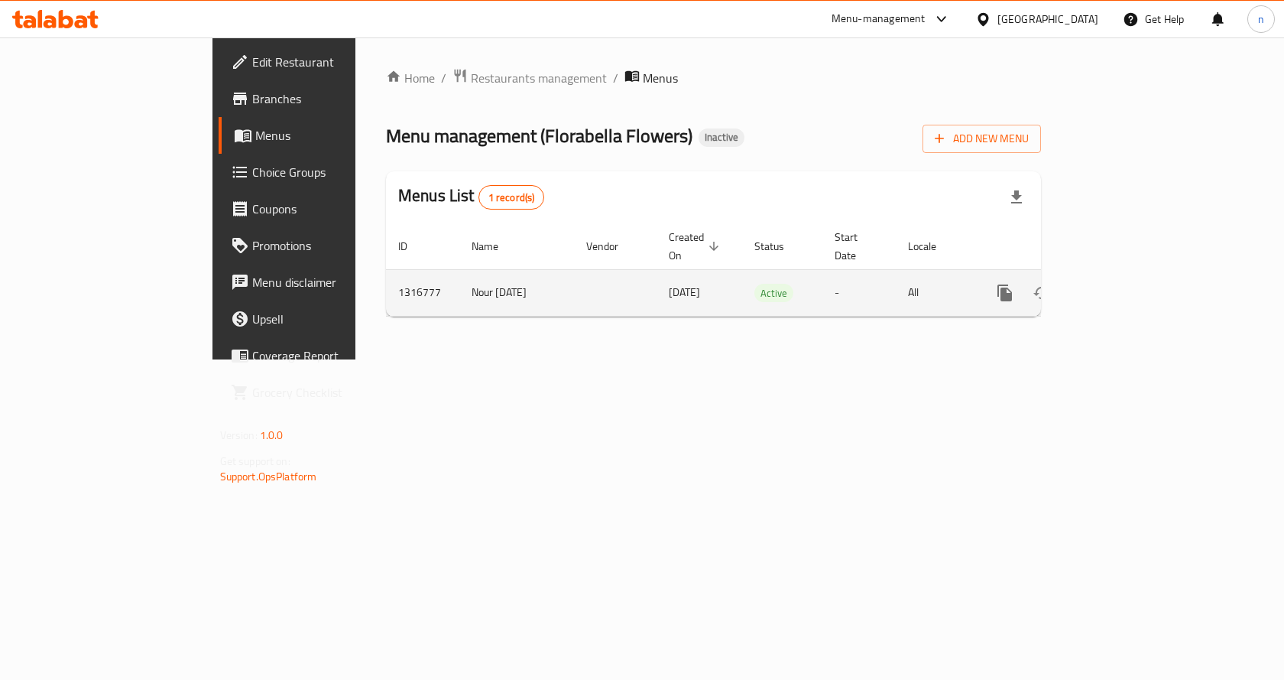
click at [1122, 286] on icon "enhanced table" at bounding box center [1115, 293] width 14 height 14
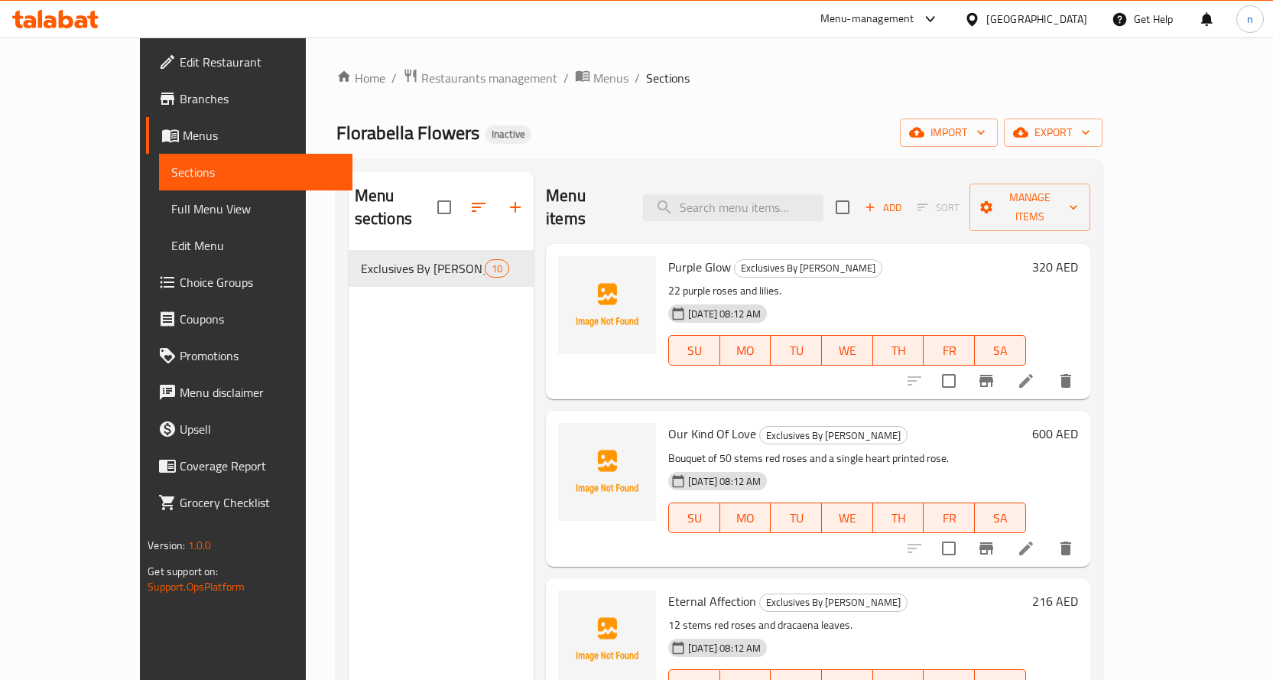
click at [159, 220] on link "Full Menu View" at bounding box center [255, 208] width 193 height 37
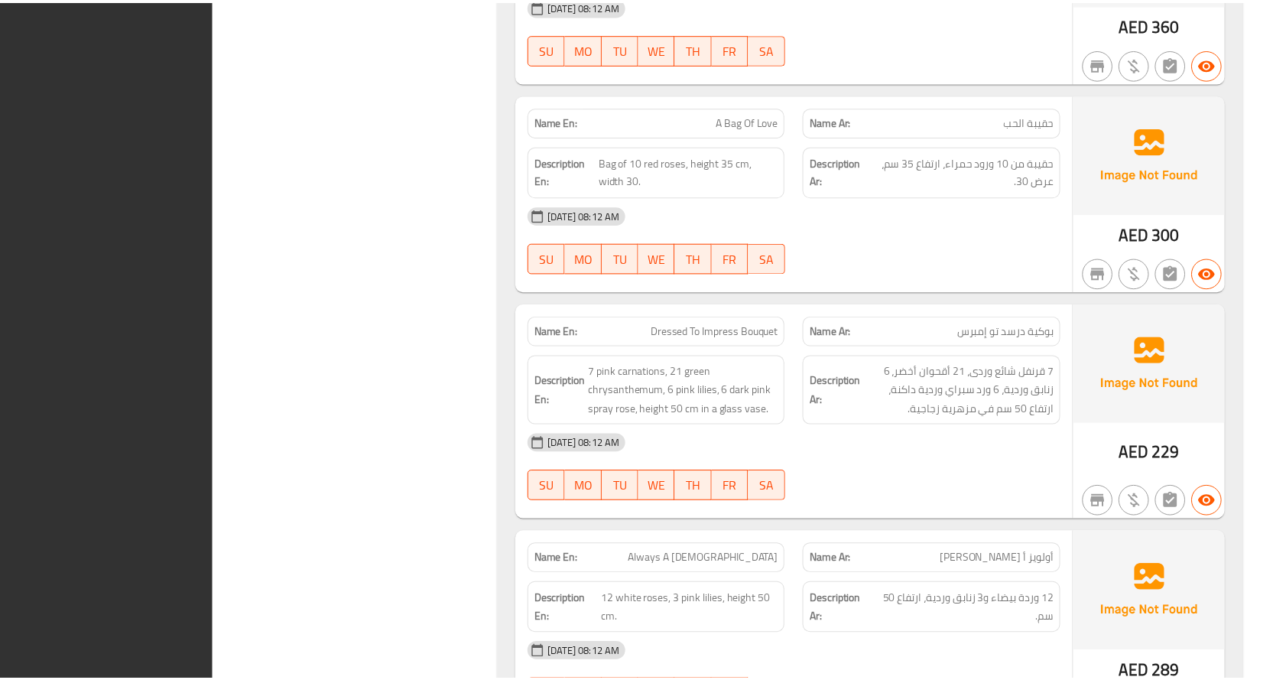
scroll to position [1689, 0]
